Goal: Find specific page/section: Find specific page/section

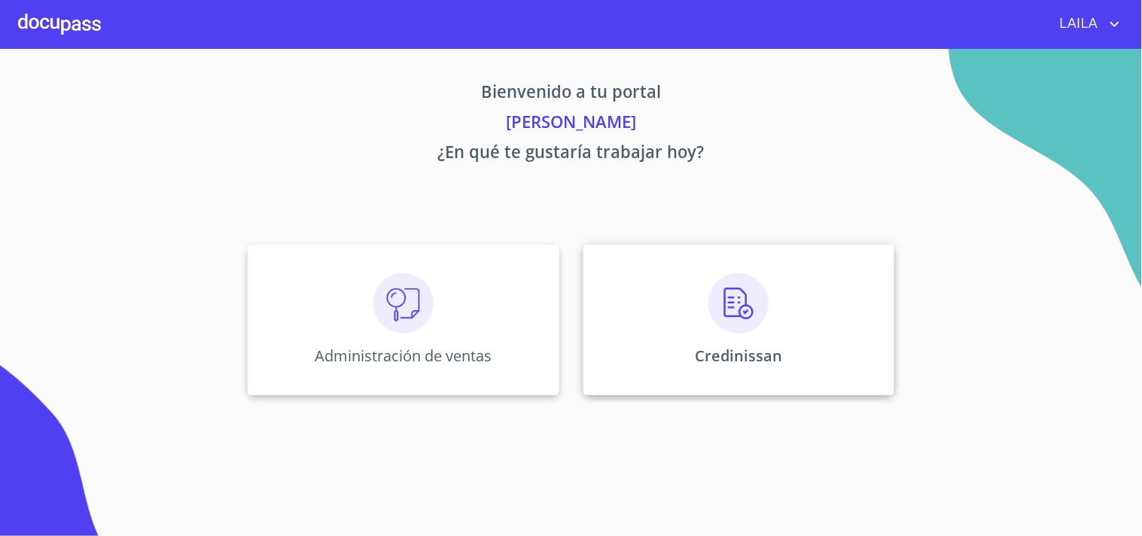
click at [712, 288] on img at bounding box center [739, 303] width 60 height 60
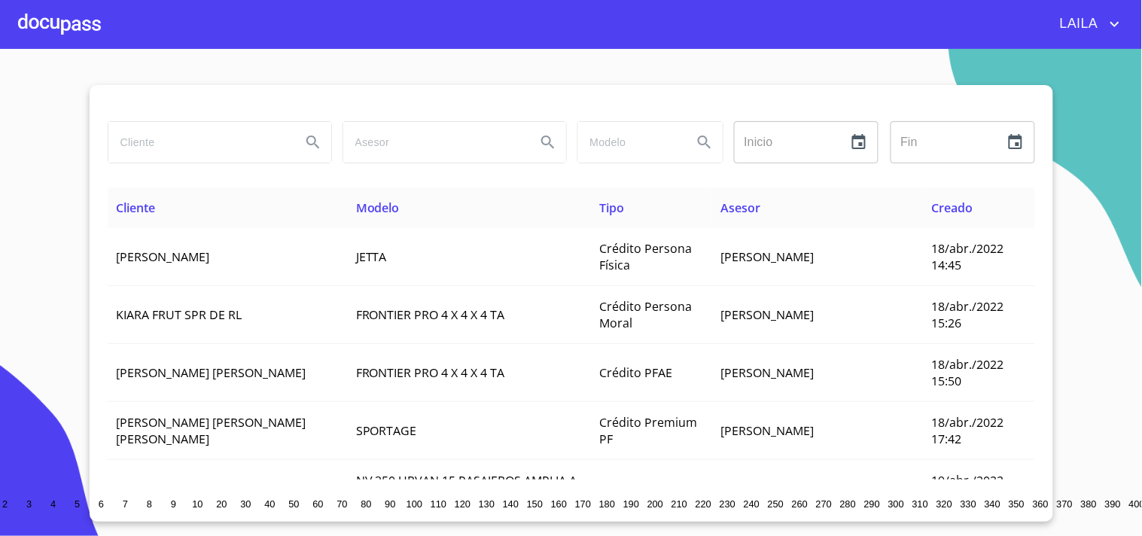
click at [237, 146] on input "search" at bounding box center [198, 142] width 181 height 41
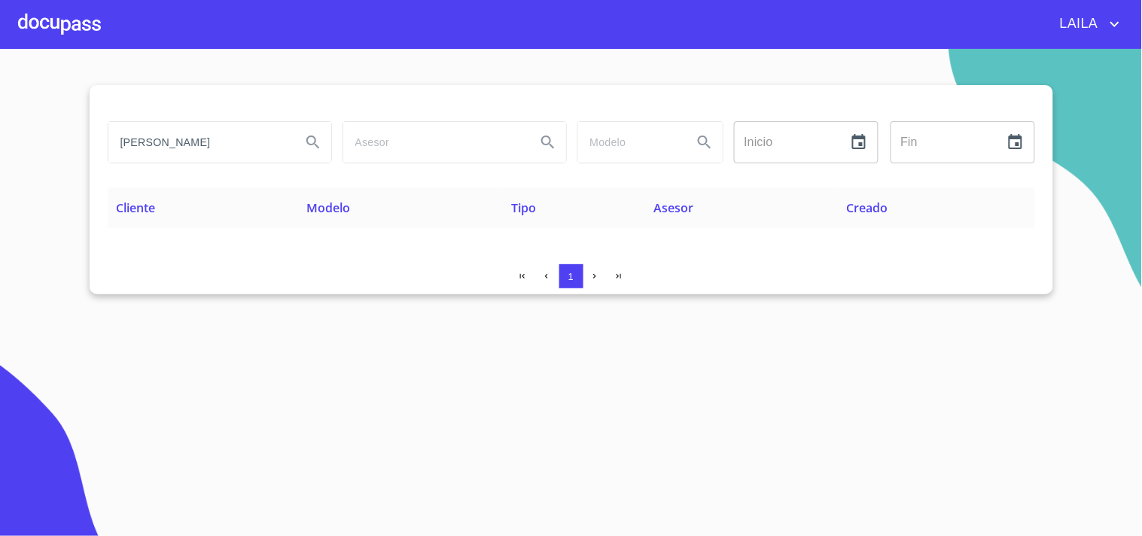
drag, startPoint x: 232, startPoint y: 145, endPoint x: 58, endPoint y: 139, distance: 174.0
click at [60, 139] on section "[PERSON_NAME] Inicio ​ Fin ​ Cliente Modelo Tipo Asesor Creado 1" at bounding box center [571, 292] width 1142 height 487
click at [815, 273] on div "1" at bounding box center [572, 276] width 928 height 24
click at [227, 145] on input "[PERSON_NAME]" at bounding box center [198, 142] width 181 height 41
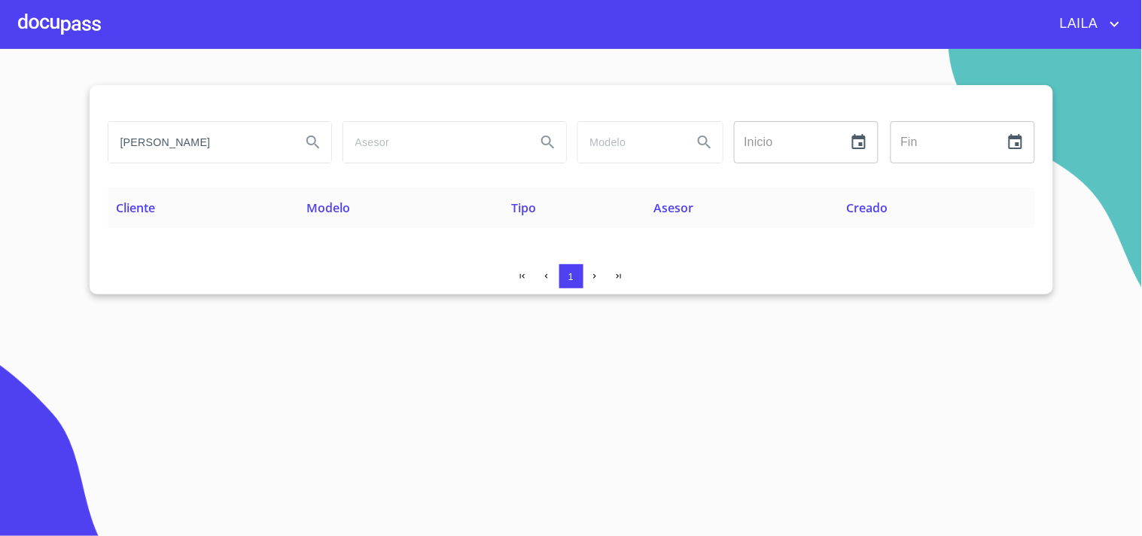
click at [227, 145] on input "[PERSON_NAME]" at bounding box center [198, 142] width 181 height 41
click at [231, 137] on input "[PERSON_NAME]" at bounding box center [198, 142] width 181 height 41
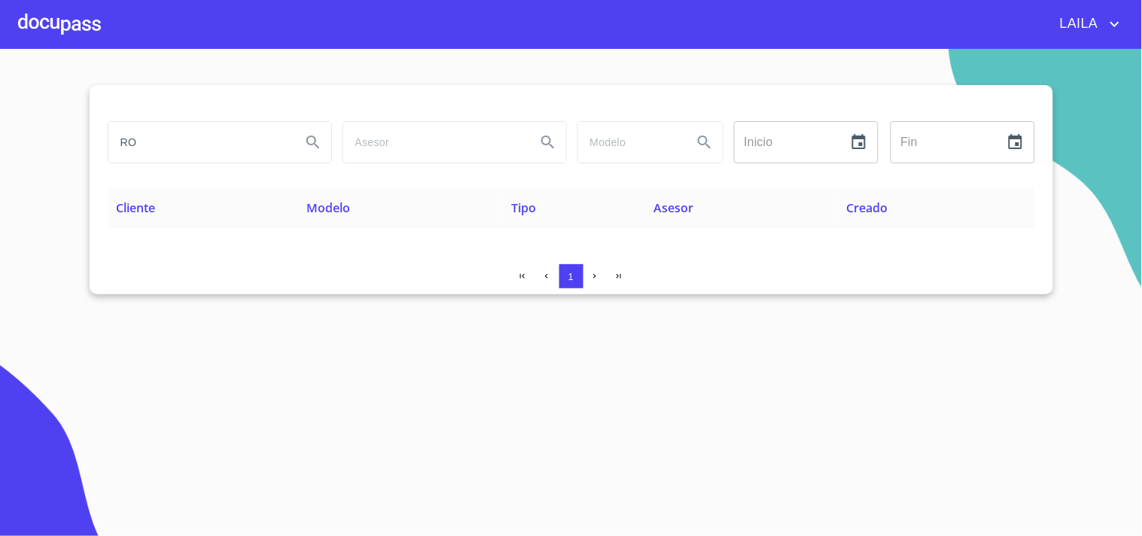
type input "R"
type input "t"
type input "[PERSON_NAME]"
